Goal: Transaction & Acquisition: Purchase product/service

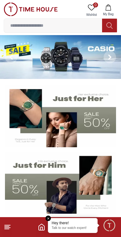
click at [22, 187] on img at bounding box center [60, 183] width 111 height 62
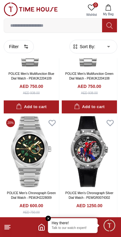
scroll to position [800, 0]
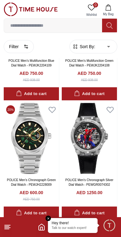
click at [29, 146] on img at bounding box center [31, 138] width 55 height 71
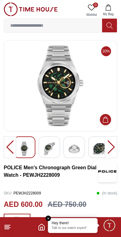
click at [46, 147] on img at bounding box center [49, 148] width 11 height 14
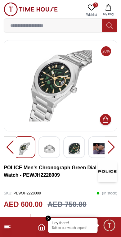
click at [69, 147] on img at bounding box center [74, 148] width 11 height 14
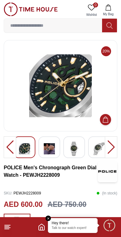
click at [97, 144] on img at bounding box center [98, 148] width 11 height 14
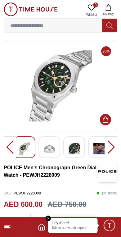
click at [48, 220] on em "Close tooltip" at bounding box center [49, 218] width 6 height 6
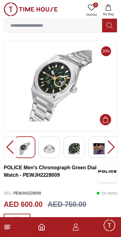
click at [113, 225] on span "Minimize live chat window" at bounding box center [109, 225] width 18 height 18
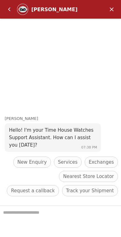
click at [110, 9] on em "Minimize" at bounding box center [111, 9] width 12 height 12
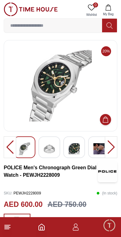
click at [10, 227] on line at bounding box center [8, 227] width 6 height 0
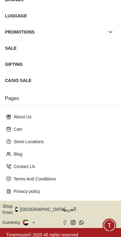
scroll to position [96, 0]
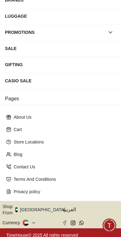
click at [29, 221] on icon at bounding box center [28, 222] width 2 height 2
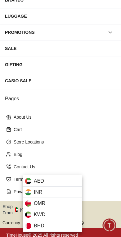
click at [75, 148] on div at bounding box center [60, 118] width 121 height 237
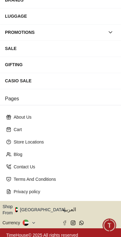
click at [44, 207] on button "Shop From [GEOGRAPHIC_DATA]" at bounding box center [35, 209] width 67 height 12
